Goal: Information Seeking & Learning: Learn about a topic

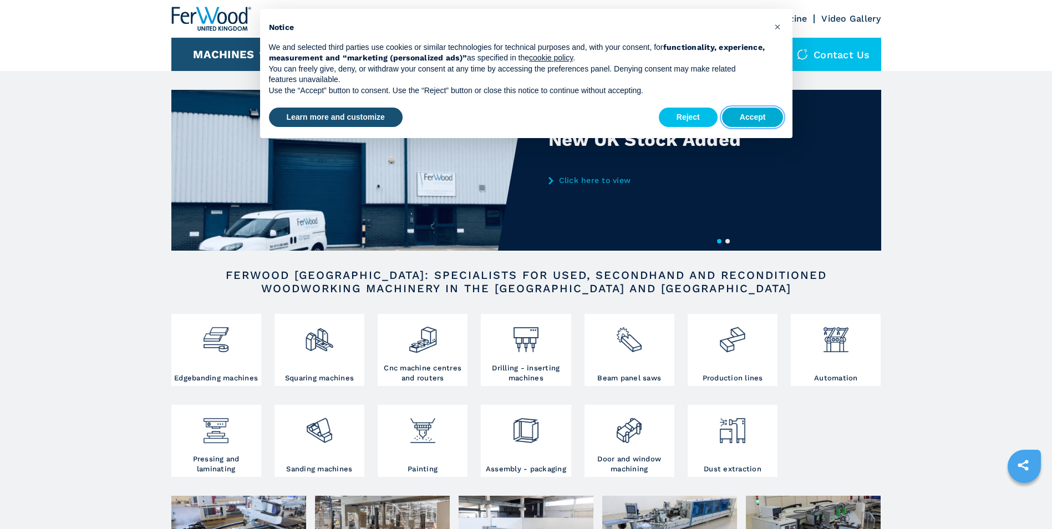
click at [734, 113] on button "Accept" at bounding box center [753, 118] width 62 height 20
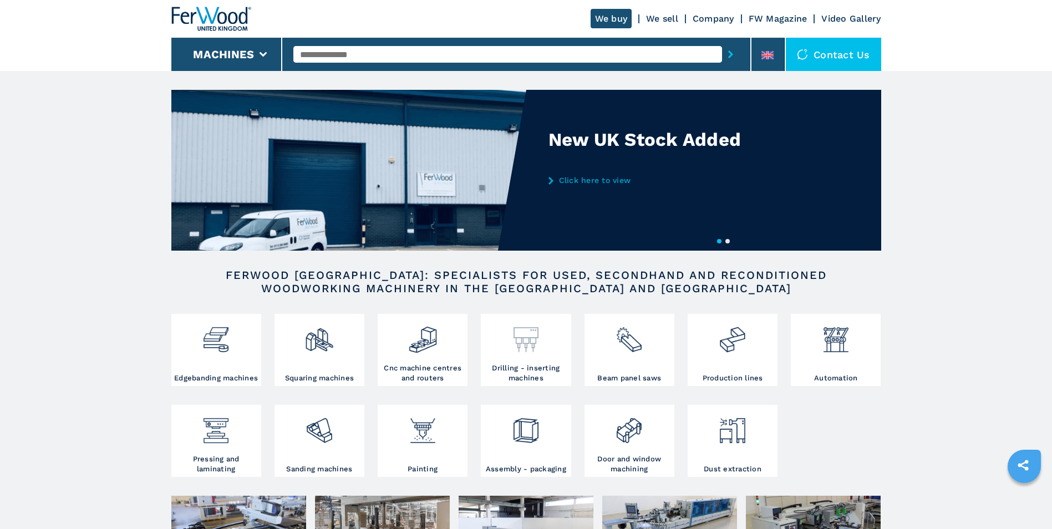
click at [528, 352] on img at bounding box center [525, 336] width 29 height 38
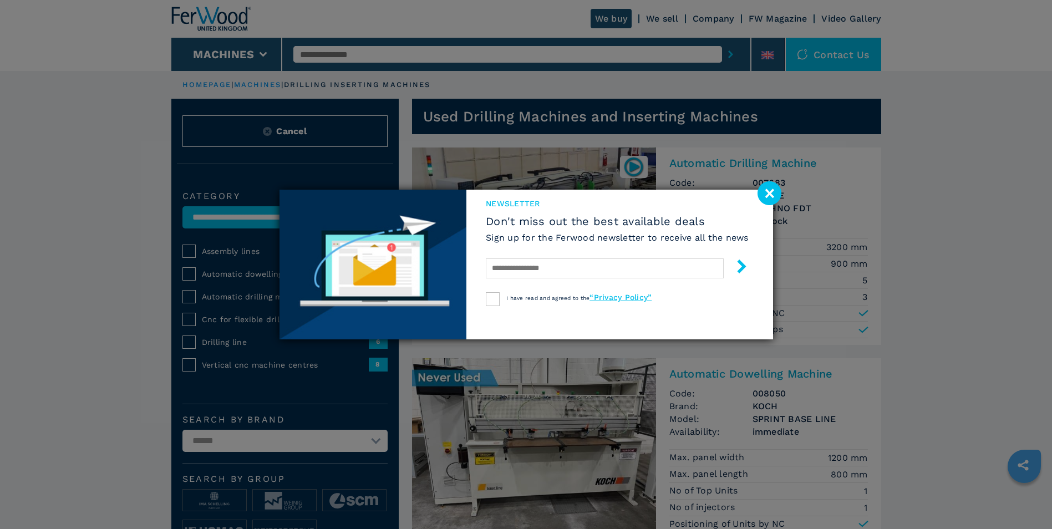
click at [768, 193] on image at bounding box center [770, 193] width 24 height 24
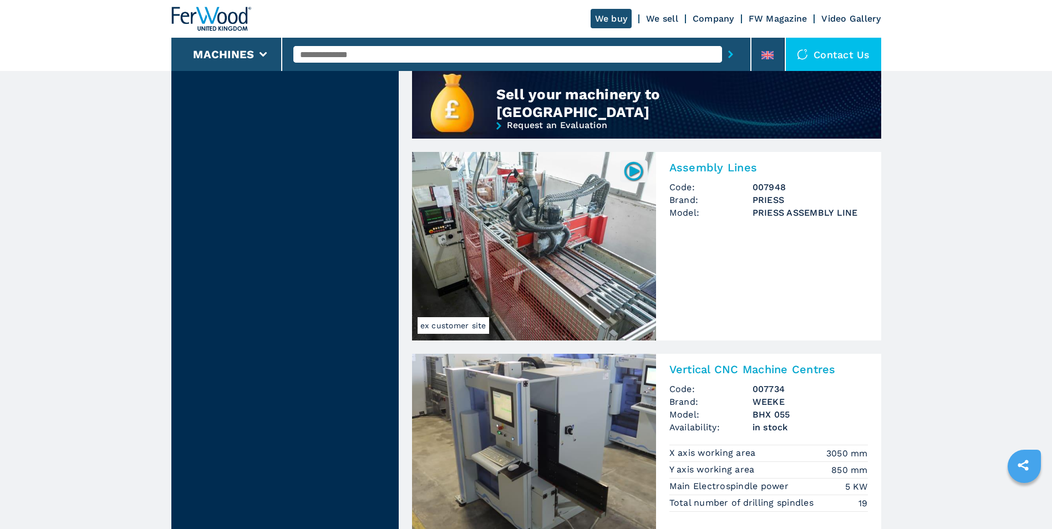
scroll to position [887, 0]
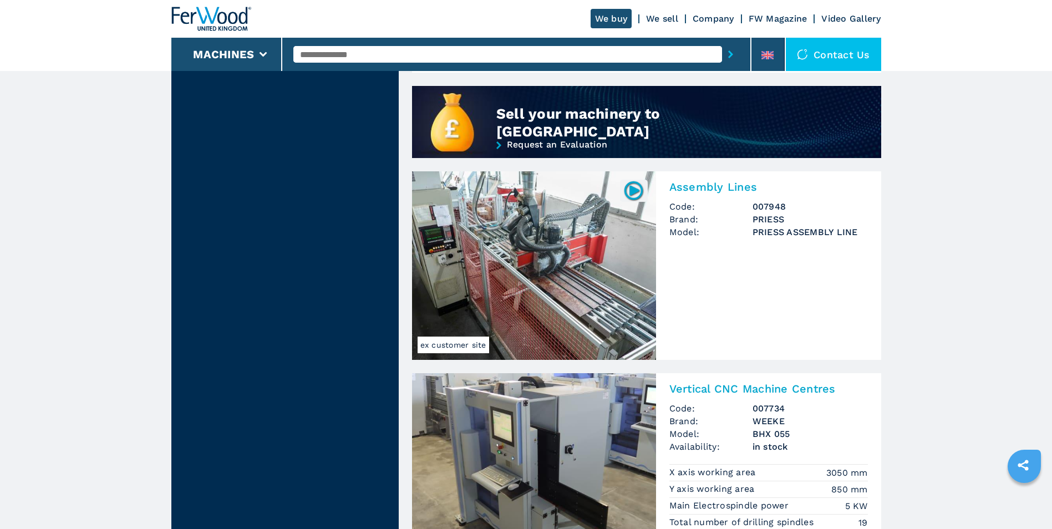
click at [538, 249] on img at bounding box center [534, 265] width 244 height 189
